Goal: Information Seeking & Learning: Learn about a topic

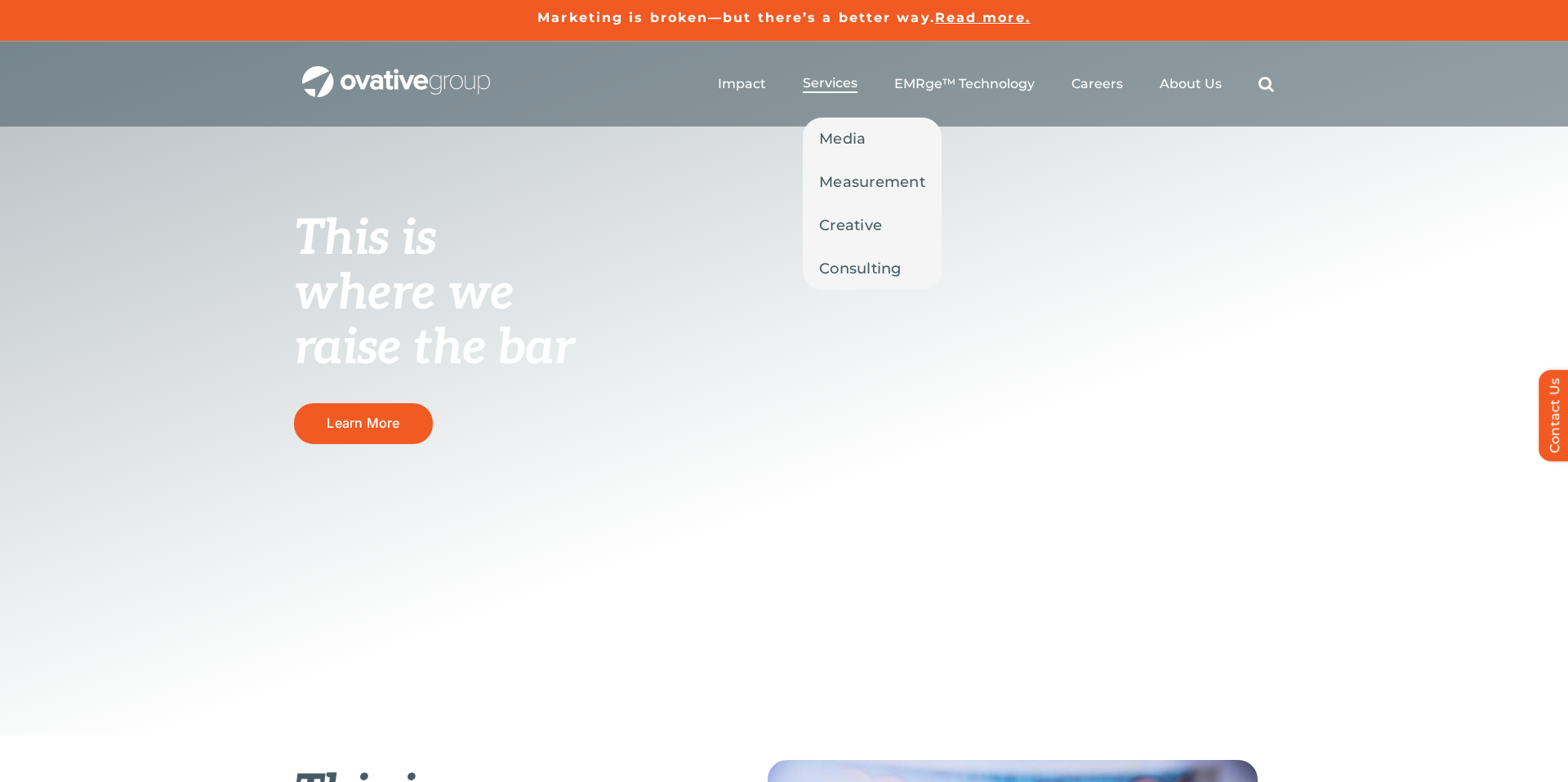
click at [845, 80] on span "Services" at bounding box center [830, 83] width 54 height 16
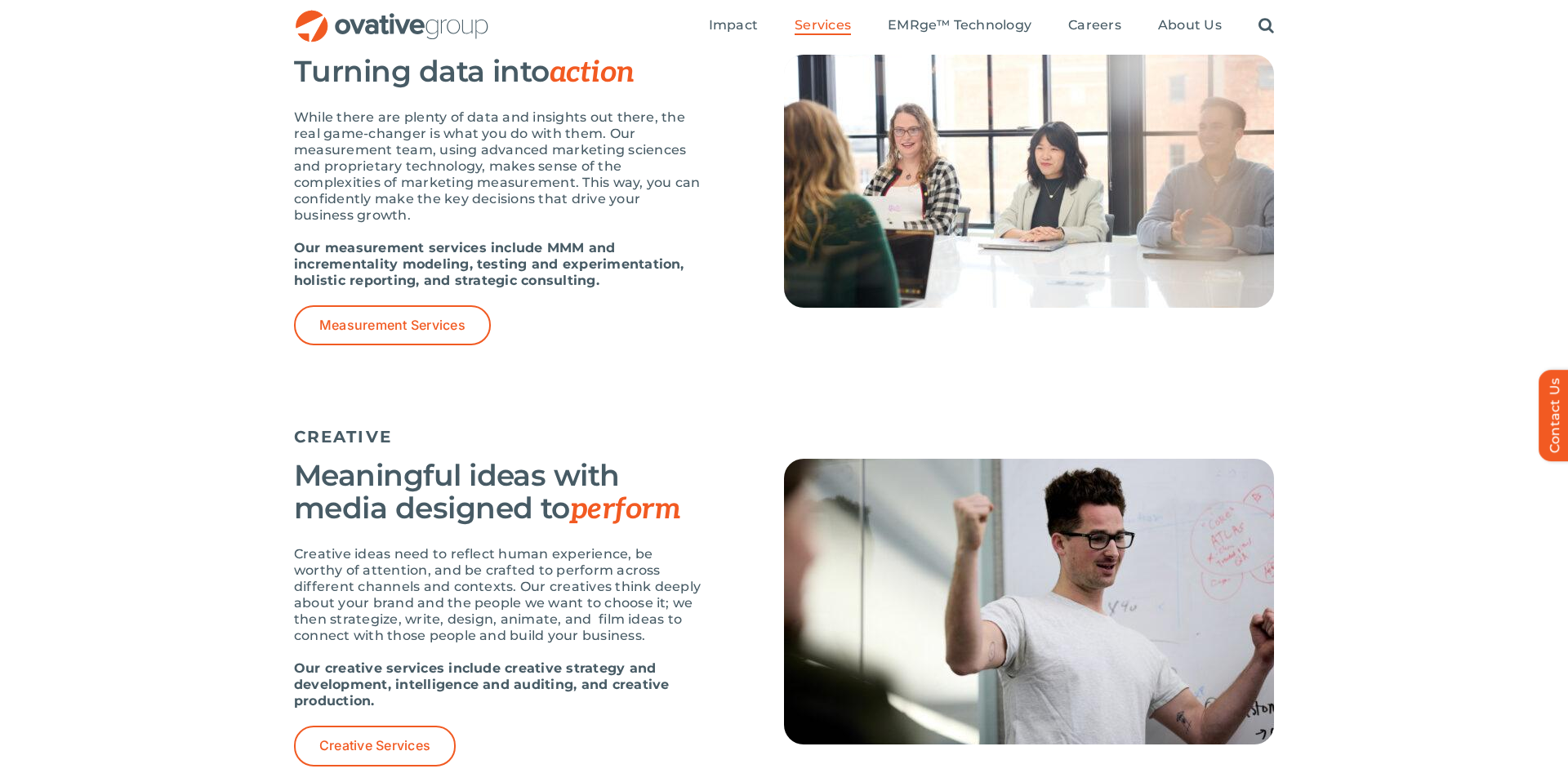
scroll to position [1222, 0]
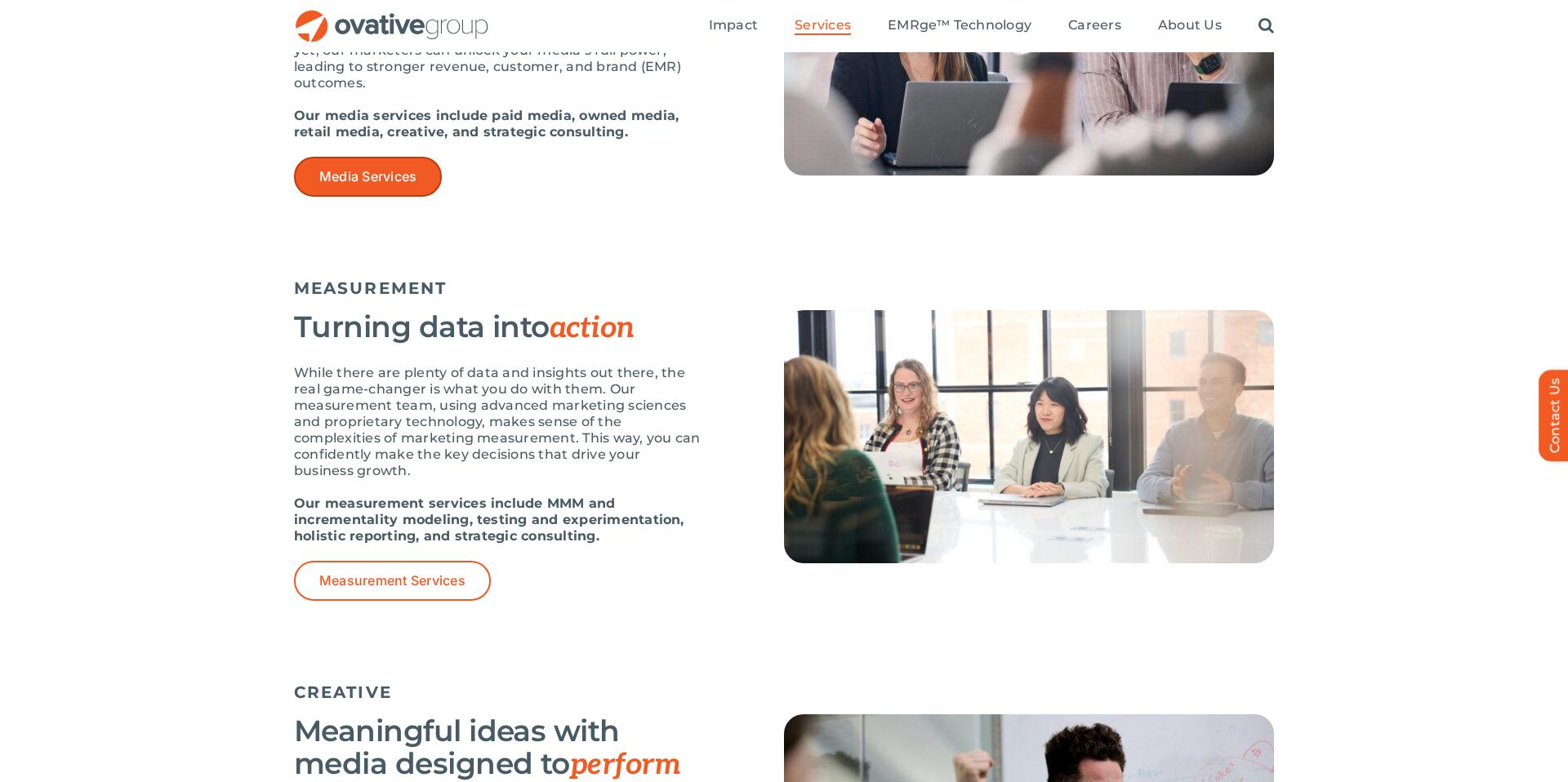
click at [371, 180] on span "Media Services" at bounding box center [369, 176] width 98 height 16
